Goal: Transaction & Acquisition: Purchase product/service

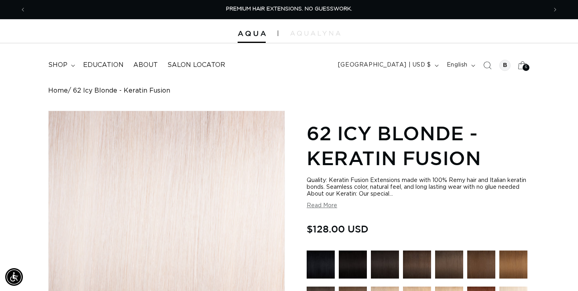
click at [525, 66] on span "6" at bounding box center [526, 67] width 2 height 7
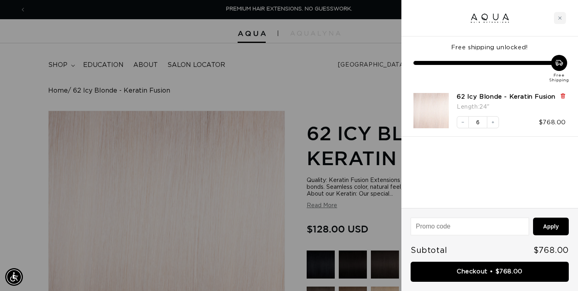
click at [563, 97] on icon at bounding box center [562, 96] width 3 height 4
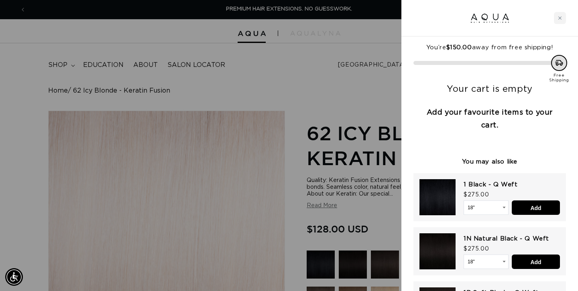
click at [271, 59] on div at bounding box center [289, 145] width 578 height 291
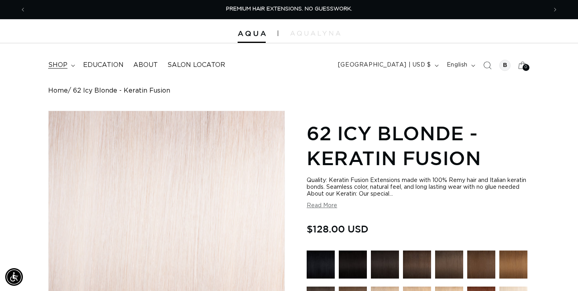
click at [52, 65] on span "shop" at bounding box center [57, 65] width 19 height 8
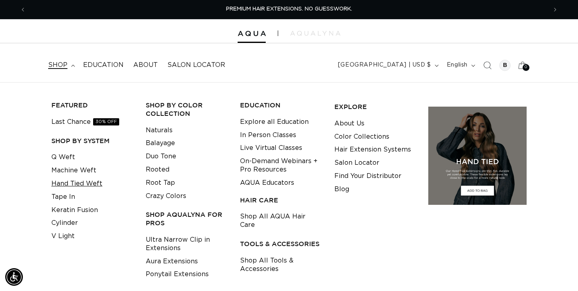
click at [76, 182] on link "Hand Tied Weft" at bounding box center [76, 183] width 51 height 13
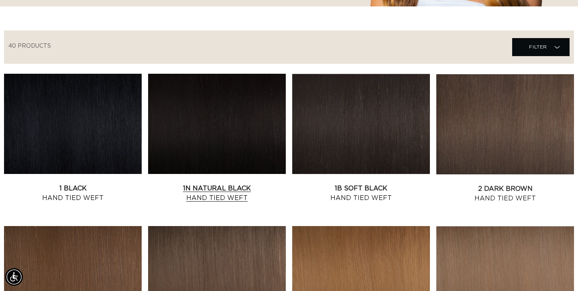
scroll to position [262, 0]
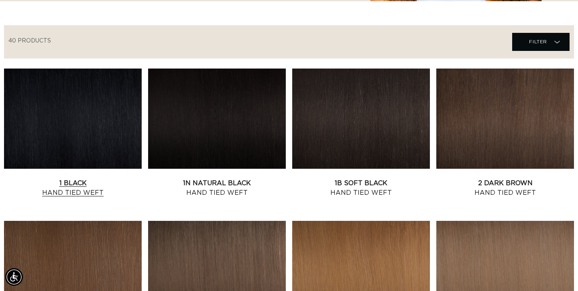
click at [73, 178] on link "1 Black Hand Tied Weft" at bounding box center [73, 187] width 138 height 19
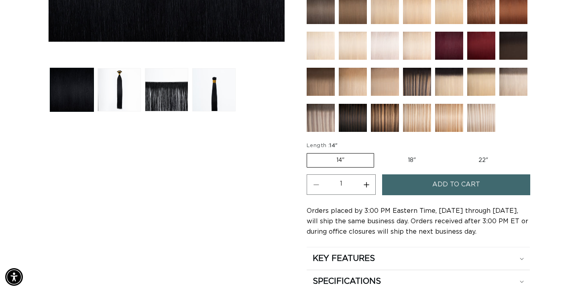
scroll to position [293, 0]
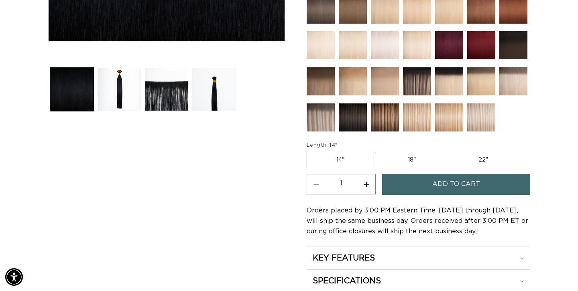
click at [489, 157] on label "22" Variant sold out or unavailable" at bounding box center [483, 160] width 68 height 14
click at [449, 152] on input "22" Variant sold out or unavailable" at bounding box center [449, 151] width 0 height 0
radio input "true"
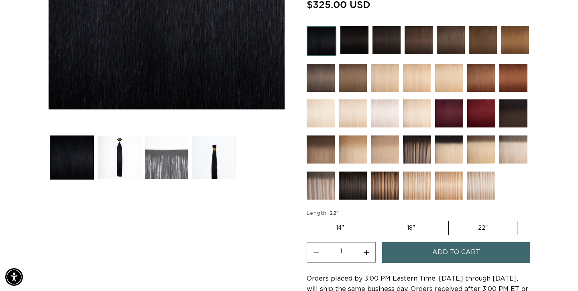
click at [168, 152] on button "Load image 3 in gallery view" at bounding box center [166, 157] width 43 height 43
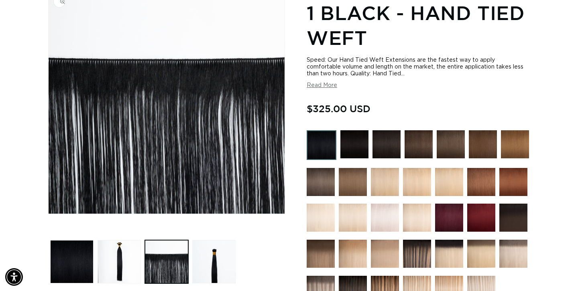
scroll to position [111, 0]
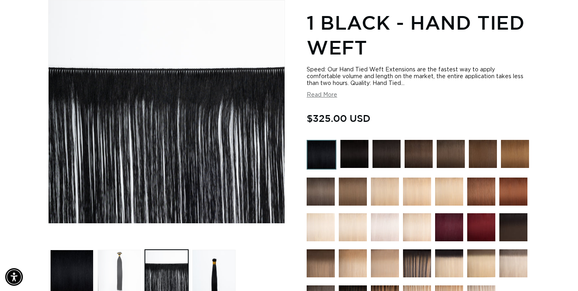
click at [126, 263] on button "Load image 2 in gallery view" at bounding box center [118, 271] width 43 height 43
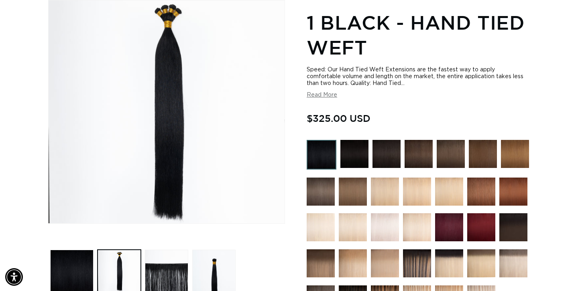
click at [326, 97] on button "Read More" at bounding box center [321, 95] width 30 height 7
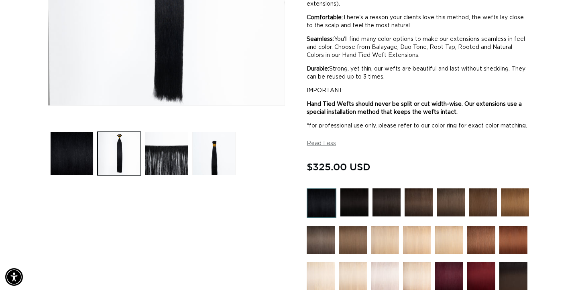
scroll to position [0, 0]
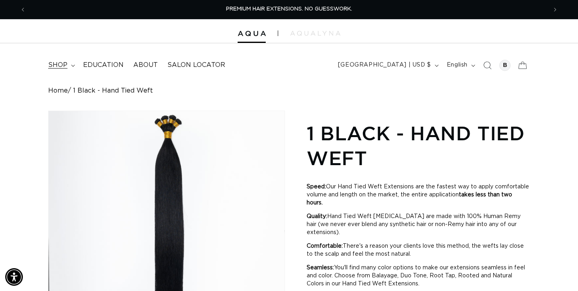
click at [62, 64] on span "shop" at bounding box center [57, 65] width 19 height 8
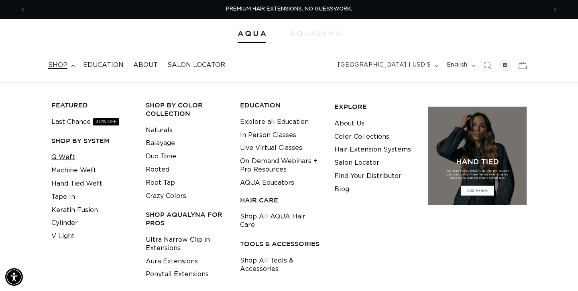
click at [68, 159] on link "Q Weft" at bounding box center [63, 157] width 24 height 13
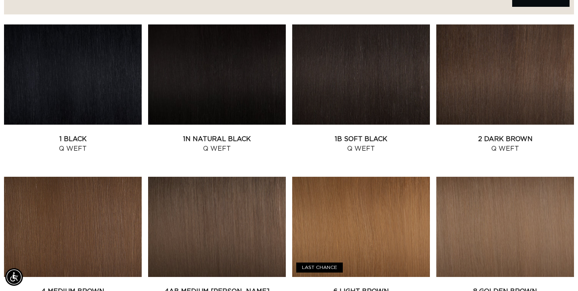
scroll to position [306, 0]
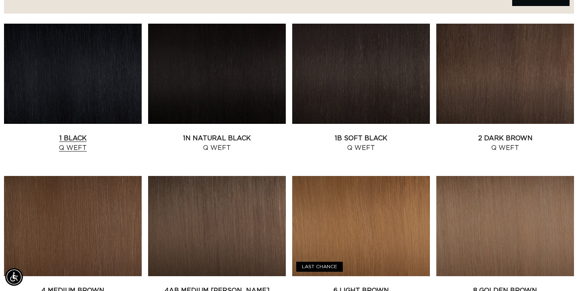
click at [57, 134] on link "1 Black Q Weft" at bounding box center [73, 143] width 138 height 19
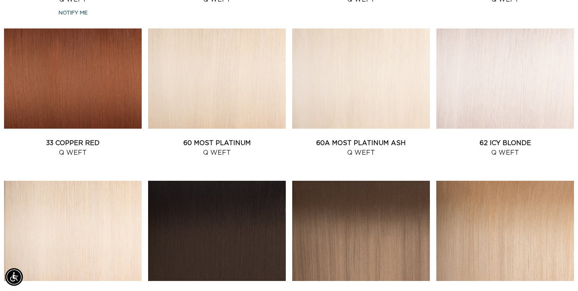
scroll to position [760, 0]
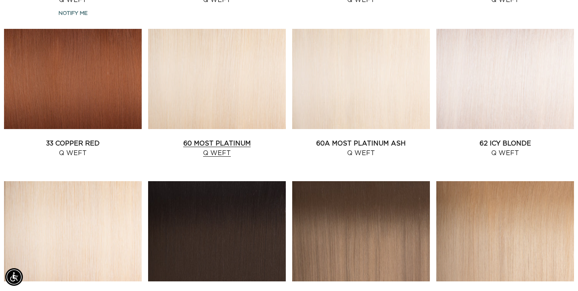
click at [236, 139] on link "60 Most Platinum Q Weft" at bounding box center [217, 148] width 138 height 19
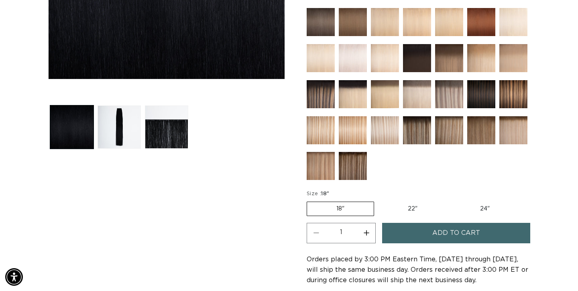
scroll to position [268, 0]
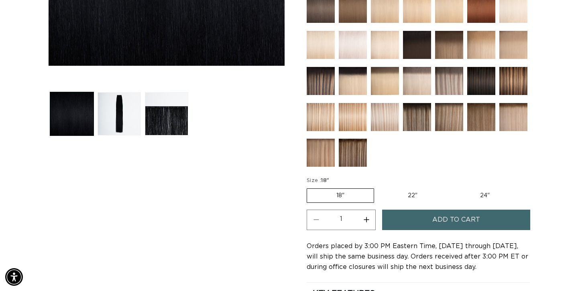
click at [485, 193] on label "24" Variant sold out or unavailable" at bounding box center [484, 196] width 68 height 14
click at [451, 187] on input "24" Variant sold out or unavailable" at bounding box center [450, 187] width 0 height 0
radio input "true"
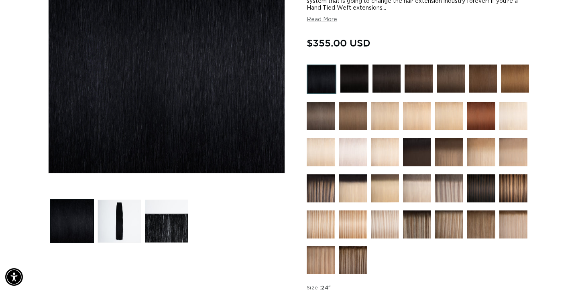
scroll to position [115, 0]
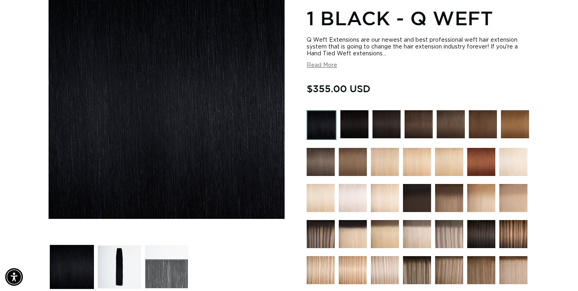
click at [171, 261] on button "Load image 3 in gallery view" at bounding box center [166, 266] width 43 height 43
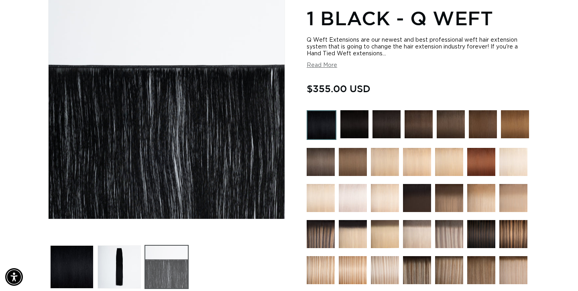
scroll to position [111, 0]
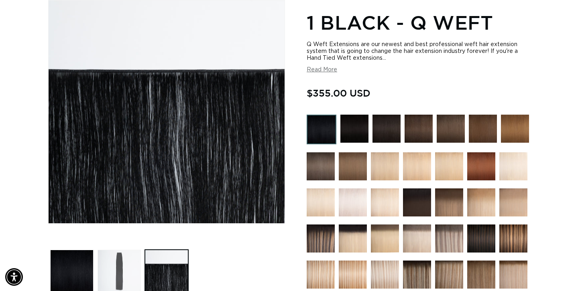
click at [121, 262] on button "Load image 2 in gallery view" at bounding box center [118, 271] width 43 height 43
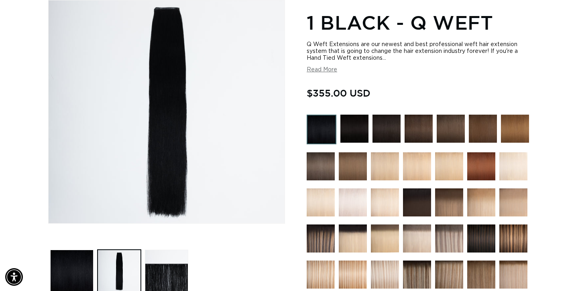
click at [321, 74] on section "1 Black - Q Weft Q Weft Extensions are our newest and best professional weft ha…" at bounding box center [417, 258] width 223 height 501
click at [321, 70] on button "Read More" at bounding box center [321, 70] width 30 height 7
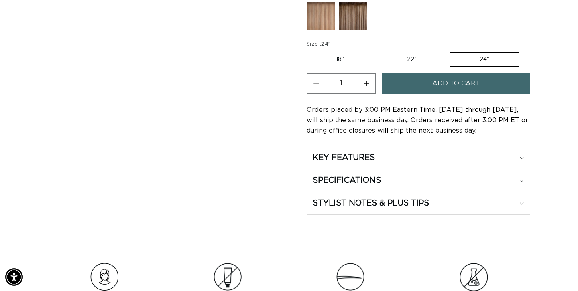
scroll to position [595, 0]
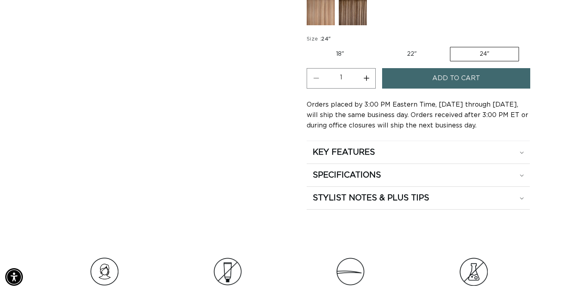
click at [417, 89] on button "Add to cart" at bounding box center [456, 78] width 148 height 20
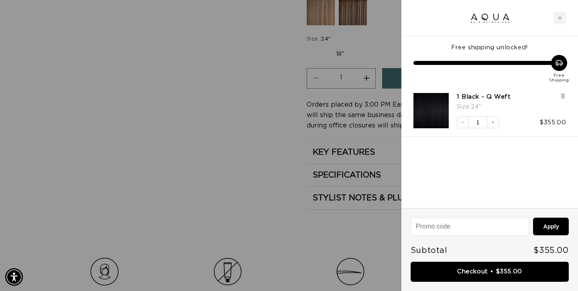
click at [218, 150] on div at bounding box center [289, 145] width 578 height 291
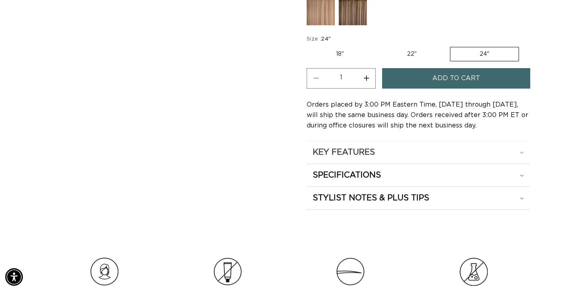
click at [361, 158] on h2 "KEY FEATURES" at bounding box center [343, 152] width 62 height 10
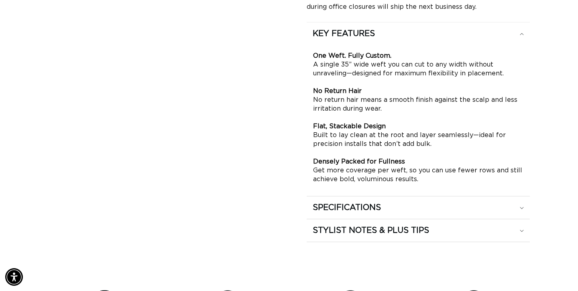
scroll to position [734, 0]
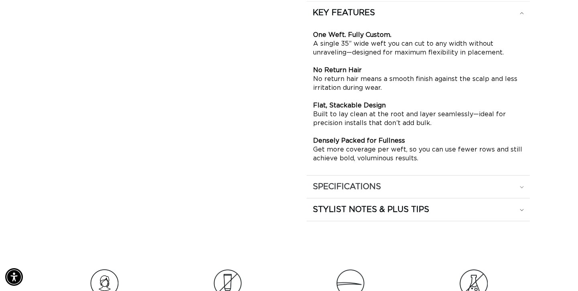
click at [328, 192] on h2 "SPECIFICATIONS" at bounding box center [346, 187] width 68 height 10
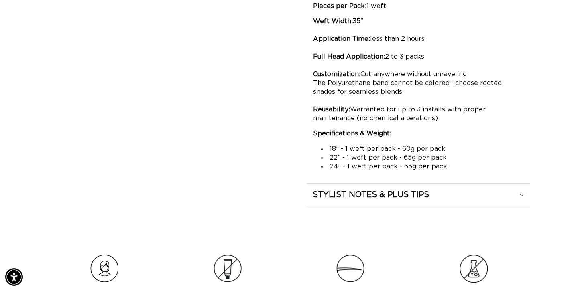
scroll to position [829, 0]
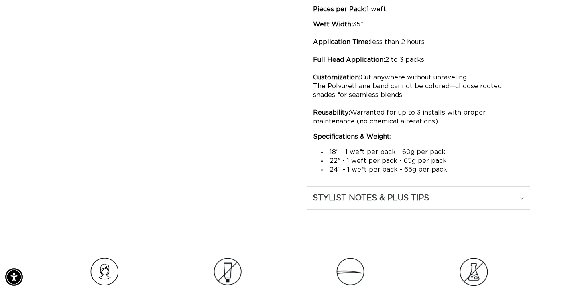
click at [343, 209] on summary "STYLIST NOTES & PLUS TIPS" at bounding box center [417, 198] width 223 height 22
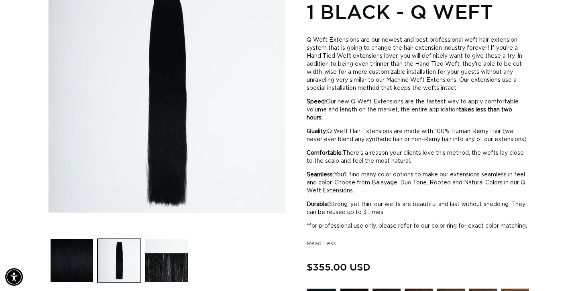
scroll to position [0, 0]
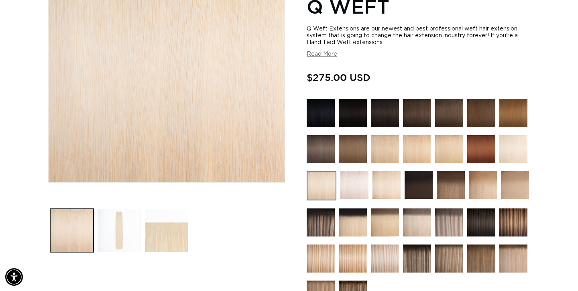
click at [116, 221] on button "Load image 2 in gallery view" at bounding box center [118, 230] width 43 height 43
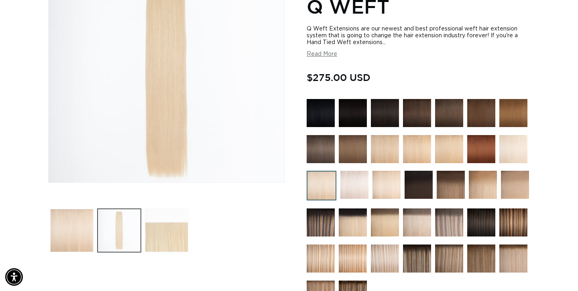
scroll to position [111, 0]
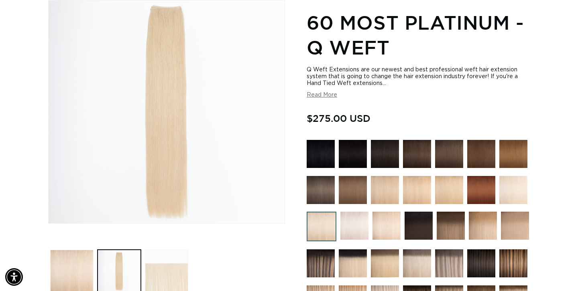
click at [157, 256] on button "Load image 3 in gallery view" at bounding box center [166, 271] width 43 height 43
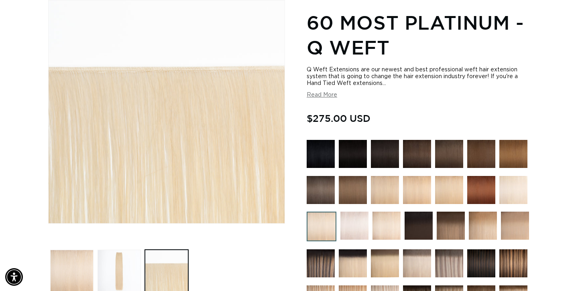
click at [353, 236] on img at bounding box center [354, 226] width 28 height 28
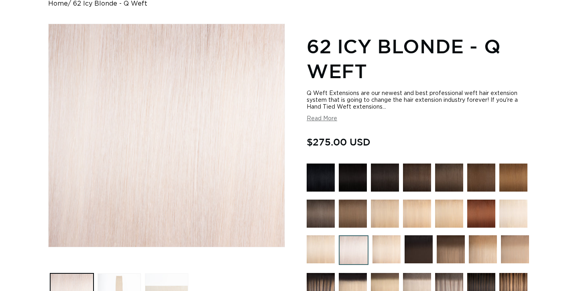
click at [174, 277] on button "Load image 3 in gallery view" at bounding box center [166, 295] width 43 height 43
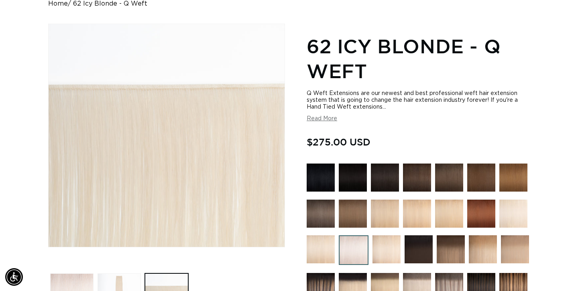
click at [382, 255] on img at bounding box center [386, 249] width 28 height 28
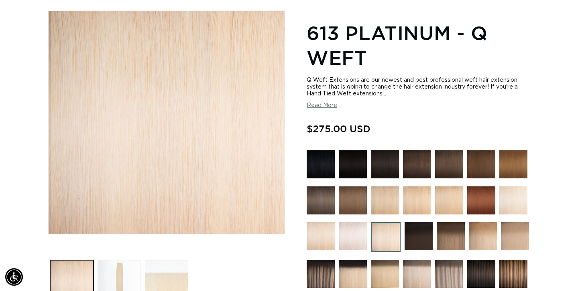
scroll to position [101, 0]
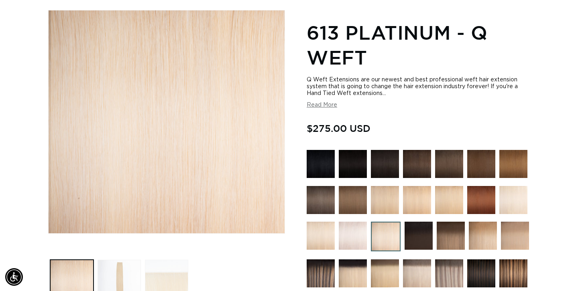
click at [170, 266] on button "Load image 3 in gallery view" at bounding box center [166, 281] width 43 height 43
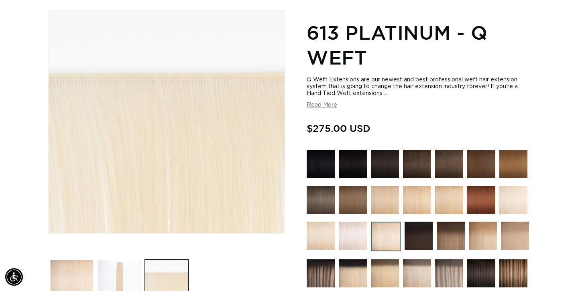
click at [513, 202] on img at bounding box center [513, 200] width 28 height 28
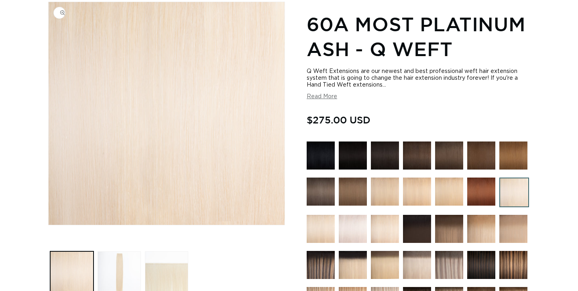
scroll to position [112, 0]
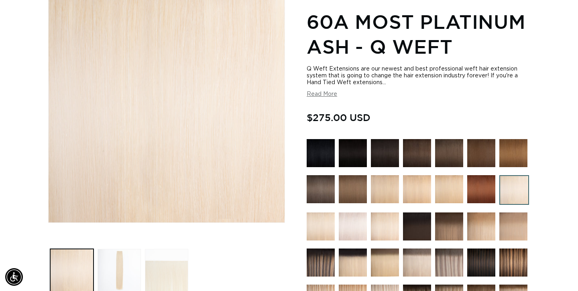
click at [179, 262] on button "Load image 3 in gallery view" at bounding box center [166, 270] width 43 height 43
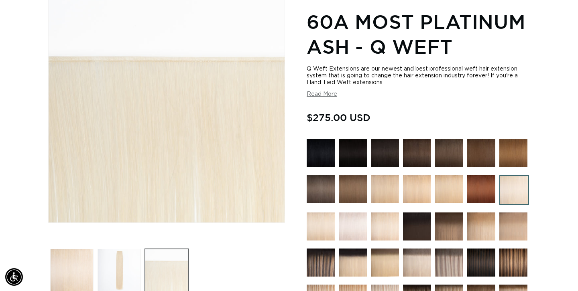
scroll to position [111, 0]
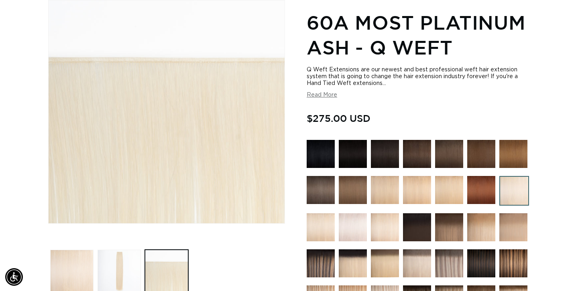
click at [329, 226] on img at bounding box center [320, 227] width 28 height 28
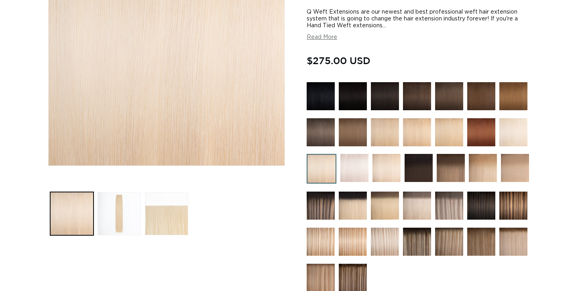
scroll to position [169, 0]
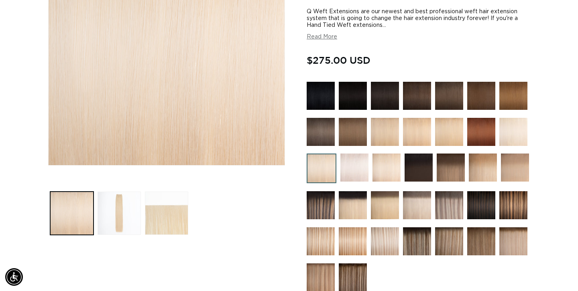
click at [388, 207] on img at bounding box center [385, 205] width 28 height 28
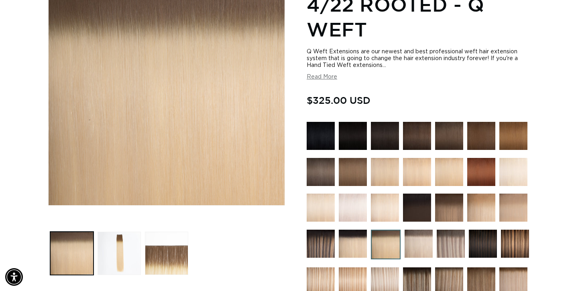
scroll to position [131, 0]
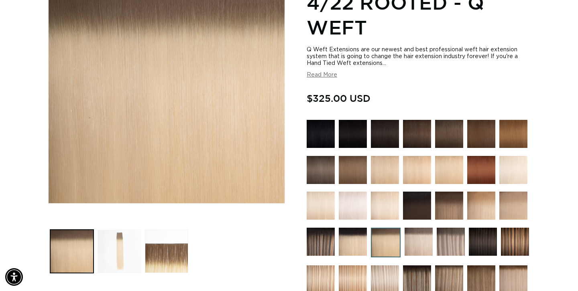
click at [119, 235] on button "Load image 2 in gallery view" at bounding box center [118, 251] width 43 height 43
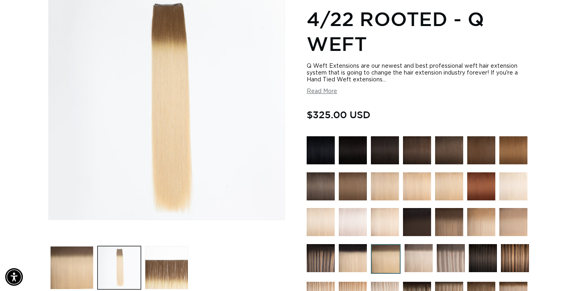
scroll to position [111, 0]
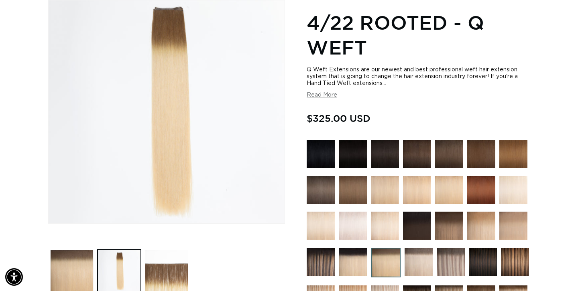
click at [418, 257] on img at bounding box center [418, 262] width 28 height 28
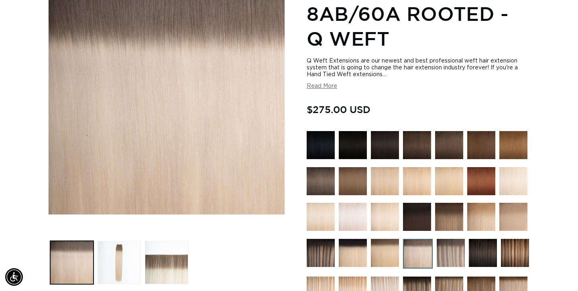
scroll to position [123, 0]
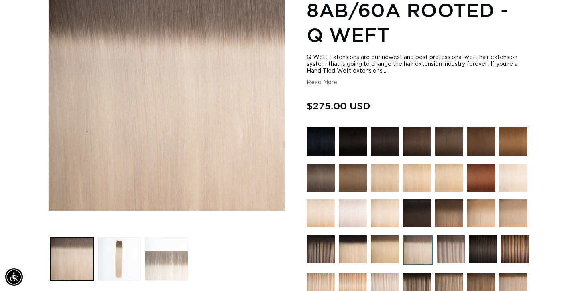
click at [167, 245] on button "Load image 3 in gallery view" at bounding box center [166, 258] width 43 height 43
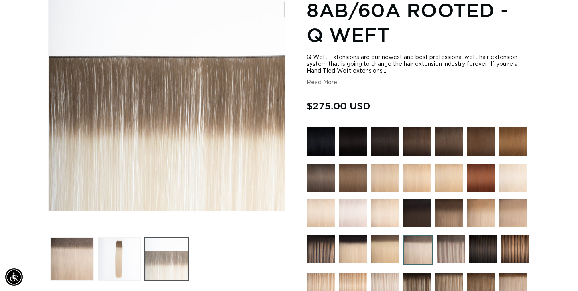
scroll to position [111, 0]
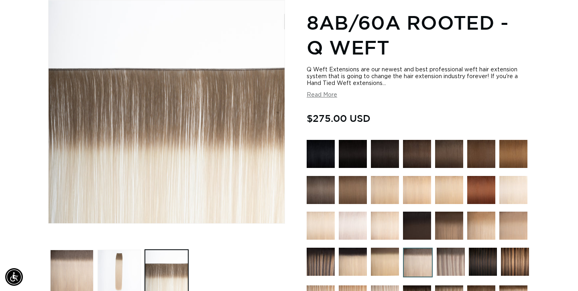
click at [380, 229] on img at bounding box center [385, 226] width 28 height 28
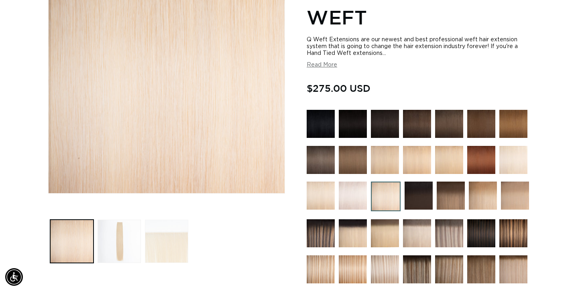
click at [180, 242] on button "Load image 3 in gallery view" at bounding box center [166, 241] width 43 height 43
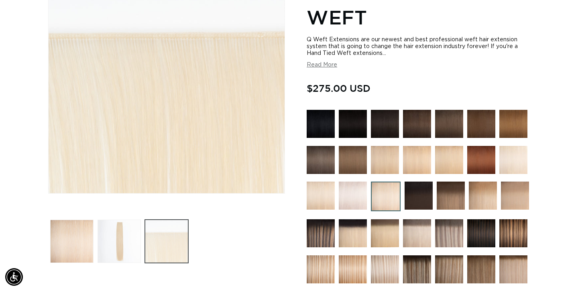
scroll to position [111, 0]
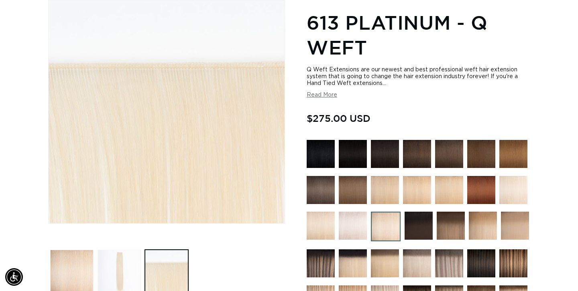
click at [124, 250] on button "Load image 2 in gallery view" at bounding box center [118, 271] width 43 height 43
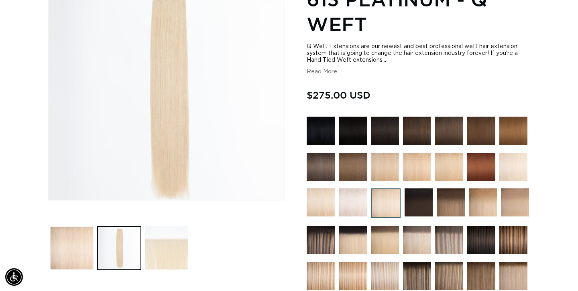
scroll to position [274, 0]
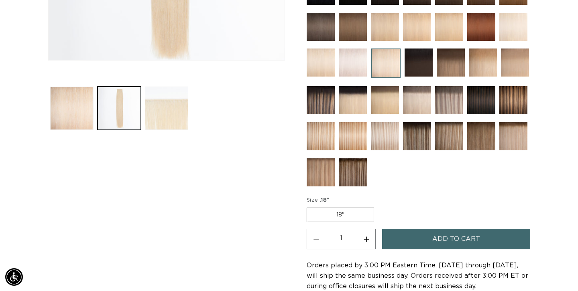
click at [352, 65] on img at bounding box center [353, 63] width 28 height 28
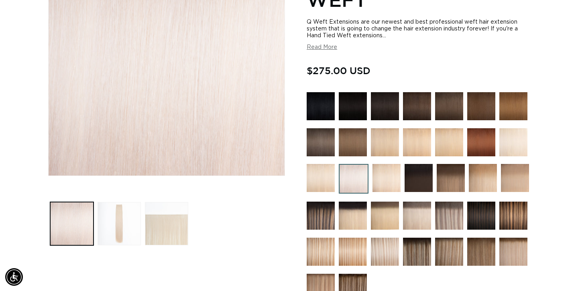
scroll to position [158, 0]
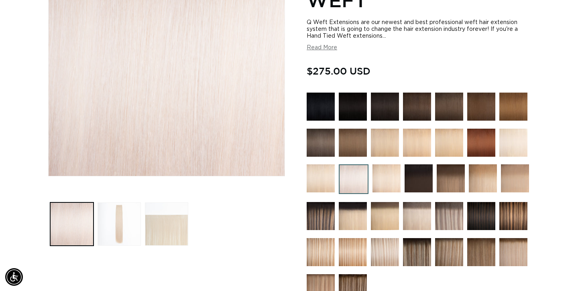
click at [318, 180] on img at bounding box center [320, 178] width 28 height 28
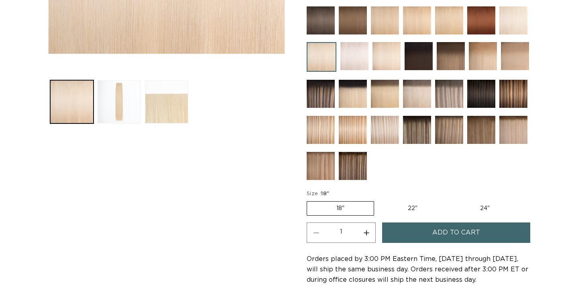
scroll to position [283, 0]
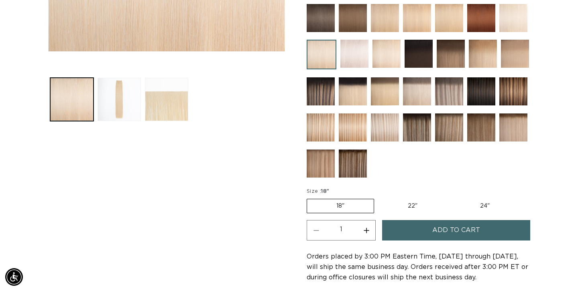
click at [484, 202] on label "24" Variant sold out or unavailable" at bounding box center [484, 206] width 68 height 14
click at [451, 198] on input "24" Variant sold out or unavailable" at bounding box center [450, 197] width 0 height 0
radio input "true"
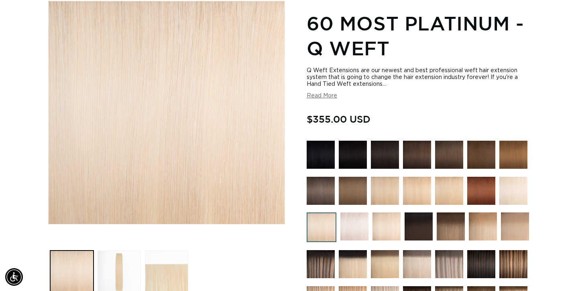
scroll to position [102, 0]
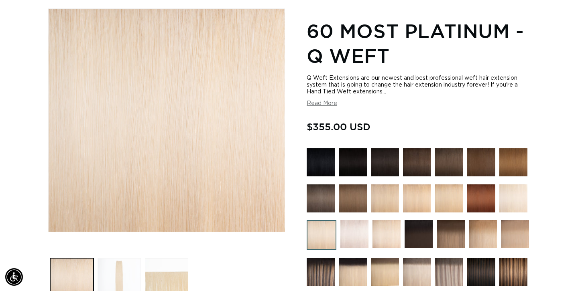
click at [123, 258] on button "Load image 2 in gallery view" at bounding box center [118, 279] width 43 height 43
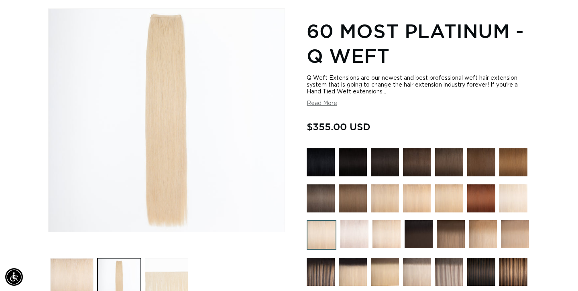
click at [177, 276] on button "Load image 3 in gallery view" at bounding box center [166, 279] width 43 height 43
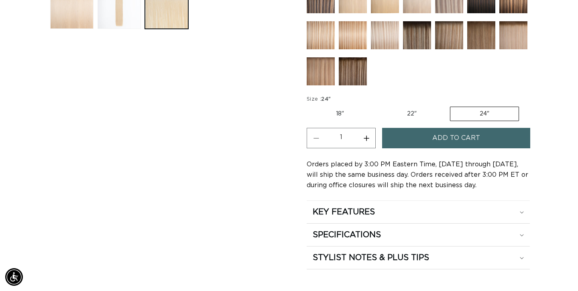
scroll to position [375, 0]
click at [463, 134] on span "Add to cart" at bounding box center [456, 138] width 48 height 20
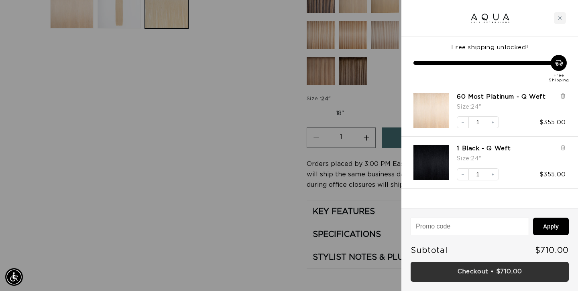
click at [478, 275] on link "Checkout • $710.00" at bounding box center [489, 272] width 158 height 20
